Goal: Task Accomplishment & Management: Manage account settings

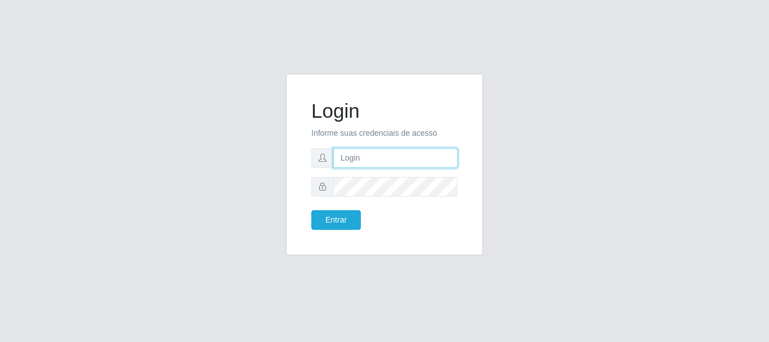
click at [339, 160] on input "text" at bounding box center [395, 158] width 124 height 20
type input "[EMAIL_ADDRESS][DOMAIN_NAME]"
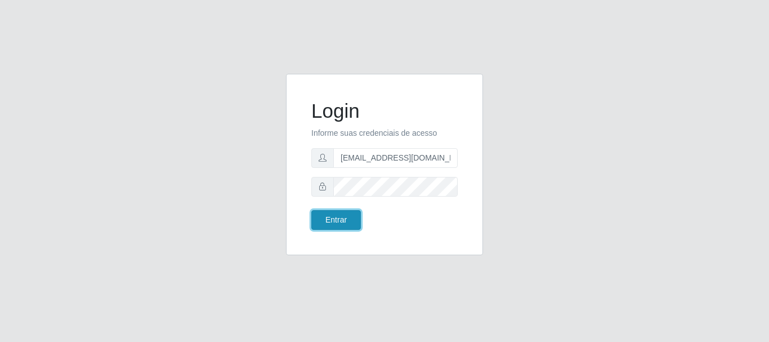
click at [336, 221] on button "Entrar" at bounding box center [336, 220] width 50 height 20
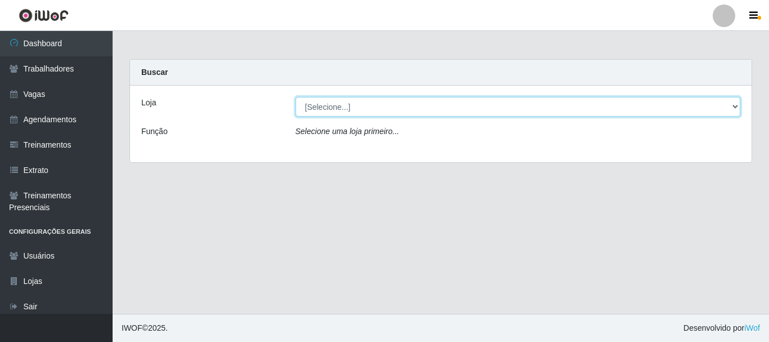
click at [327, 106] on select "[Selecione...] C-[GEOGRAPHIC_DATA]" at bounding box center [517, 107] width 445 height 20
select select "239"
click at [295, 97] on select "[Selecione...] C-[GEOGRAPHIC_DATA]" at bounding box center [517, 107] width 445 height 20
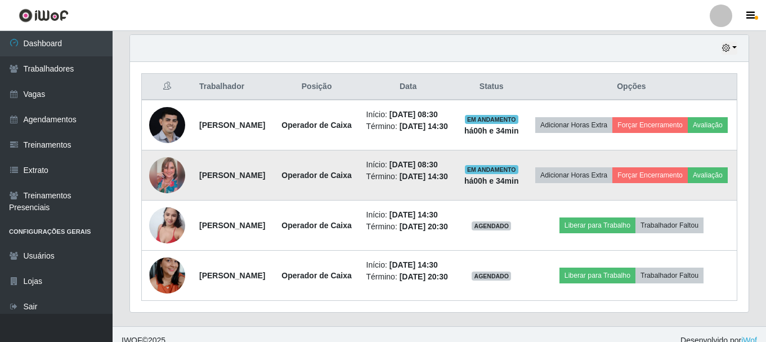
scroll to position [394, 0]
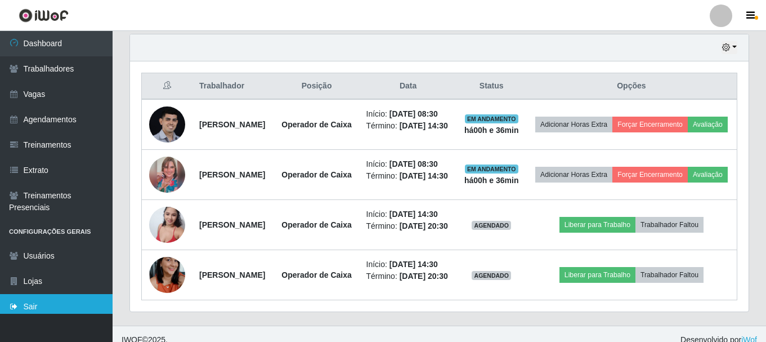
click at [45, 308] on link "Sair" at bounding box center [56, 306] width 113 height 25
